Goal: Information Seeking & Learning: Learn about a topic

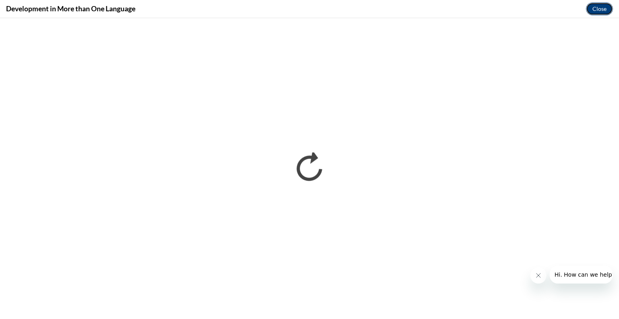
click at [605, 8] on button "Close" at bounding box center [599, 8] width 27 height 13
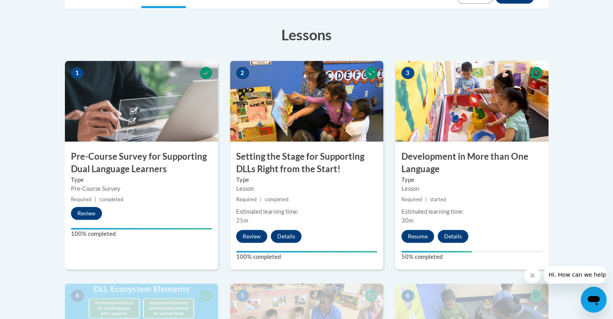
click at [433, 182] on label "Type" at bounding box center [471, 179] width 141 height 9
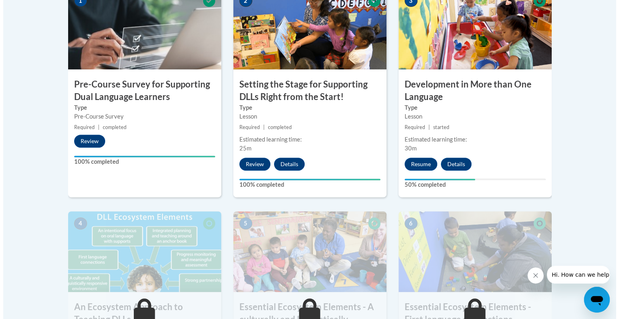
scroll to position [301, 0]
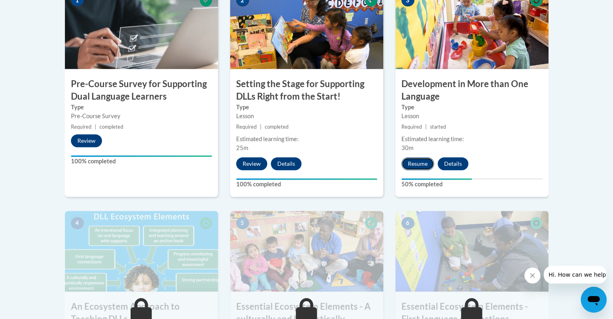
click at [419, 164] on button "Resume" at bounding box center [417, 163] width 33 height 13
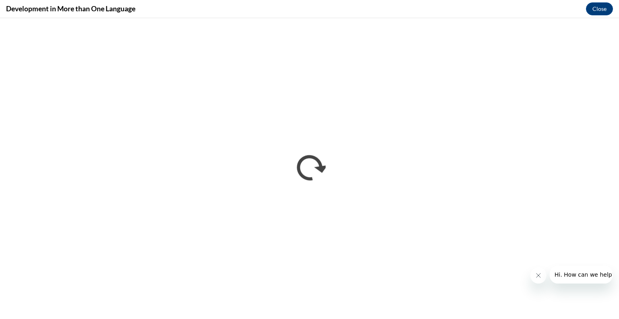
scroll to position [0, 0]
